Goal: Navigation & Orientation: Find specific page/section

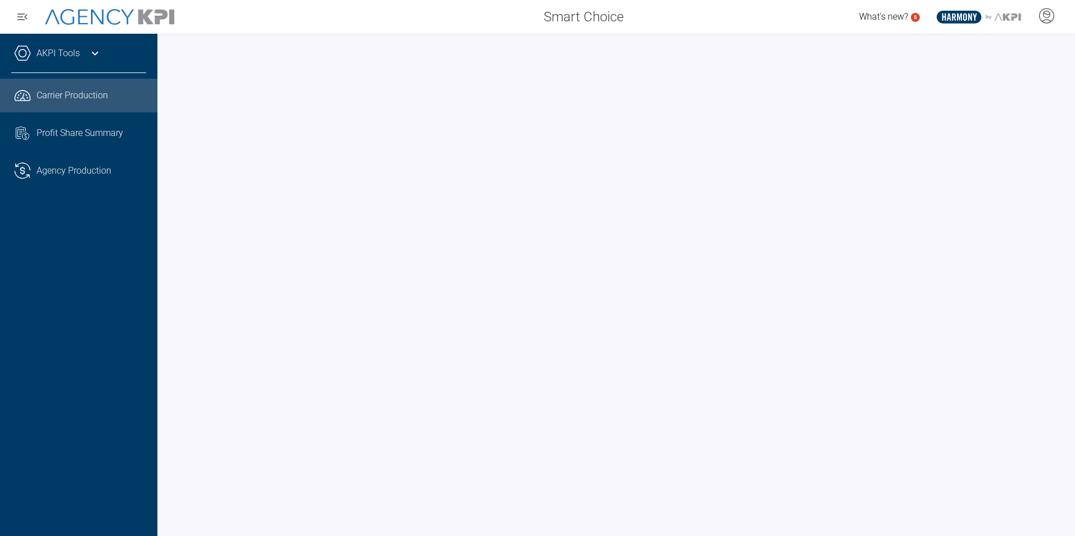
click at [89, 64] on div "AKPI Tools" at bounding box center [78, 59] width 135 height 28
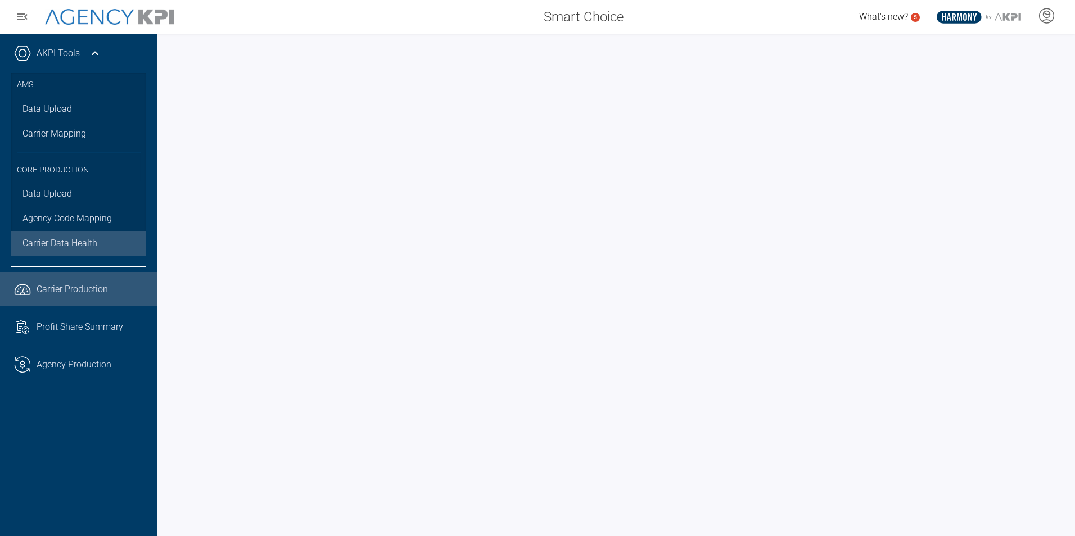
click at [53, 245] on span "Carrier Data Health" at bounding box center [59, 243] width 75 height 13
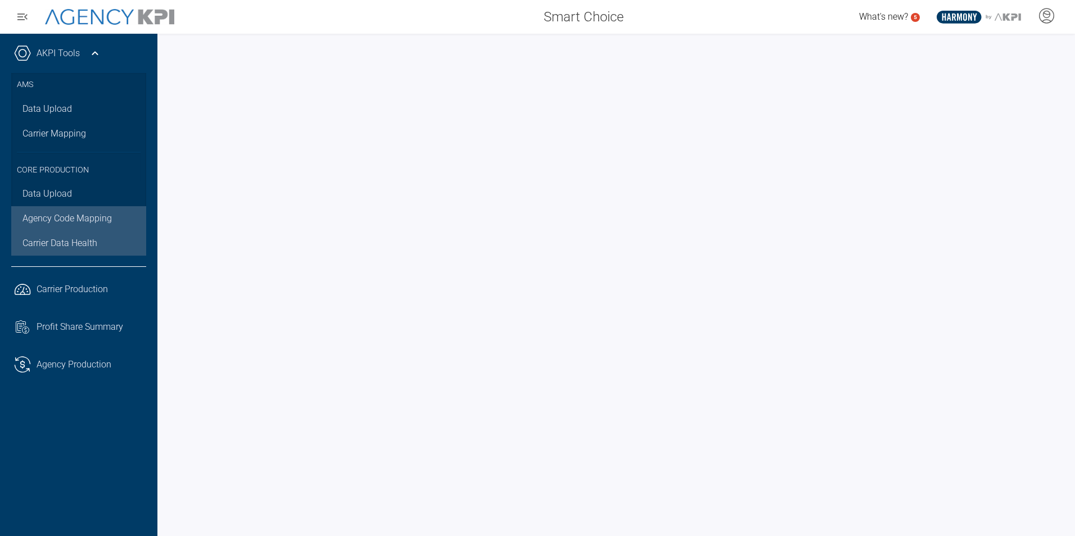
click at [70, 215] on link "Agency Code Mapping" at bounding box center [78, 218] width 135 height 25
click at [71, 223] on link "Agency Code Mapping" at bounding box center [78, 218] width 135 height 25
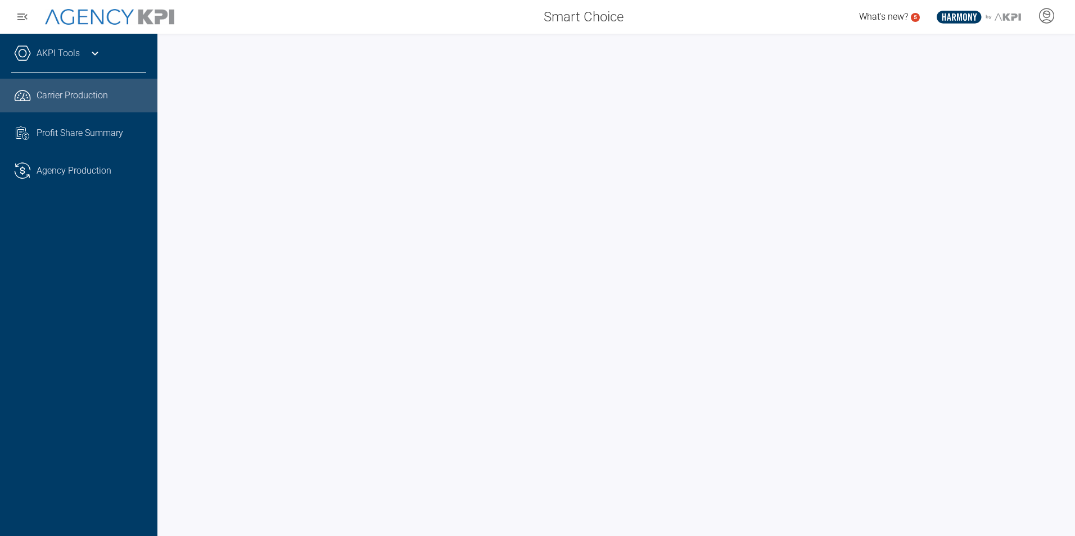
click at [85, 55] on div "AKPI Tools" at bounding box center [78, 59] width 135 height 28
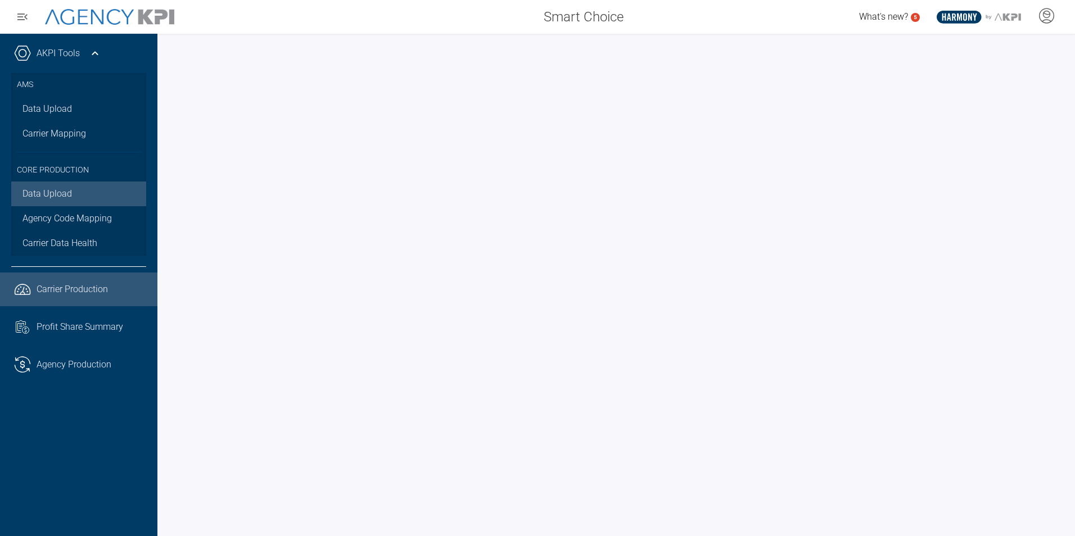
click at [86, 201] on link "Data Upload" at bounding box center [78, 194] width 135 height 25
click at [57, 223] on link "Agency Code Mapping" at bounding box center [78, 218] width 135 height 25
click at [52, 219] on link "Agency Code Mapping" at bounding box center [78, 218] width 135 height 25
click at [101, 215] on link "Agency Code Mapping" at bounding box center [78, 218] width 135 height 25
